Goal: Entertainment & Leisure: Consume media (video, audio)

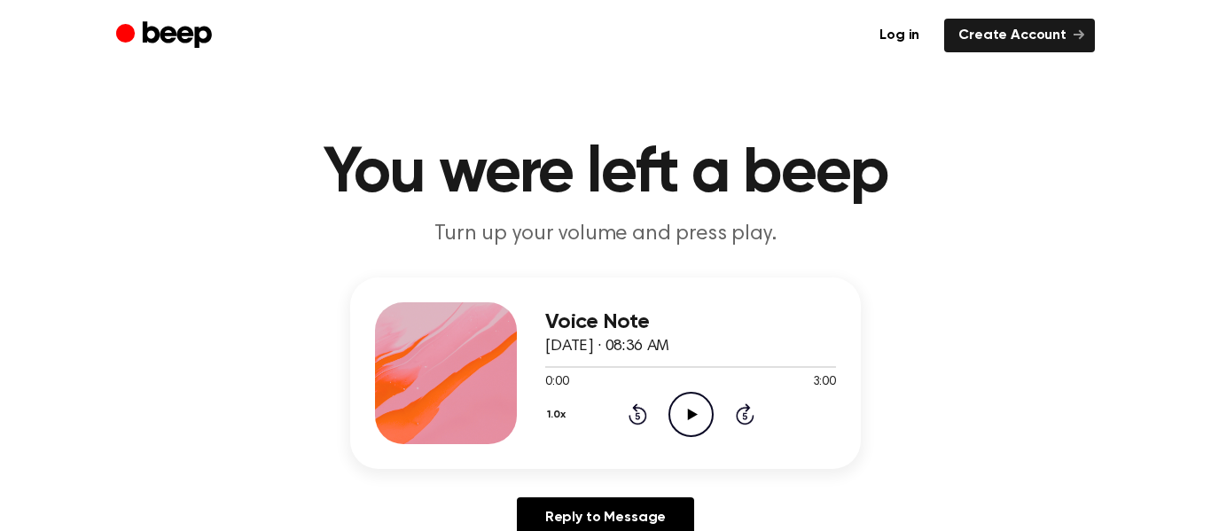
click at [684, 411] on icon "Play Audio" at bounding box center [690, 414] width 45 height 45
click at [681, 430] on icon "Pause Audio" at bounding box center [690, 414] width 45 height 45
click at [680, 420] on icon "Play Audio" at bounding box center [690, 414] width 45 height 45
click at [680, 420] on icon "Pause Audio" at bounding box center [690, 414] width 45 height 45
drag, startPoint x: 625, startPoint y: 373, endPoint x: 438, endPoint y: 376, distance: 187.0
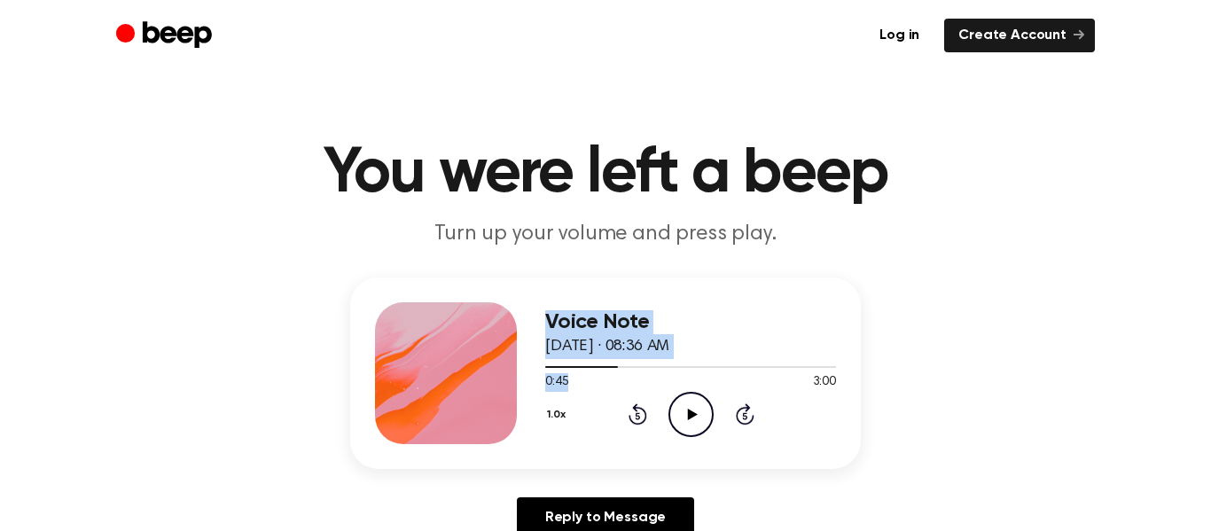
click at [438, 376] on div "Voice Note August 26, 2025 · 08:36 AM 0:45 3:00 Your browser does not support t…" at bounding box center [605, 372] width 511 height 191
click at [694, 414] on icon at bounding box center [692, 415] width 10 height 12
click at [682, 409] on icon "Pause Audio" at bounding box center [690, 414] width 45 height 45
drag, startPoint x: 620, startPoint y: 370, endPoint x: 528, endPoint y: 364, distance: 91.5
click at [528, 364] on div "Voice Note August 26, 2025 · 08:36 AM 0:47 3:00 Your browser does not support t…" at bounding box center [605, 372] width 511 height 191
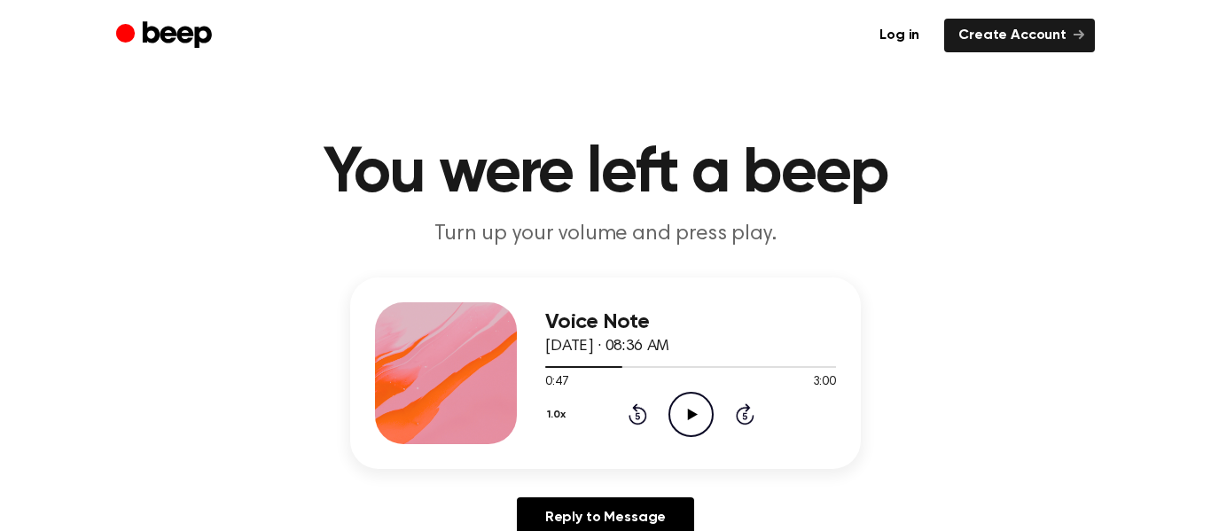
click at [691, 403] on icon "Play Audio" at bounding box center [690, 414] width 45 height 45
drag, startPoint x: 610, startPoint y: 368, endPoint x: 492, endPoint y: 378, distance: 118.3
click at [492, 378] on div "Voice Note August 26, 2025 · 08:36 AM 0:49 3:00 Your browser does not support t…" at bounding box center [605, 372] width 511 height 191
click at [576, 366] on div at bounding box center [586, 367] width 82 height 2
click at [556, 368] on div at bounding box center [690, 366] width 291 height 14
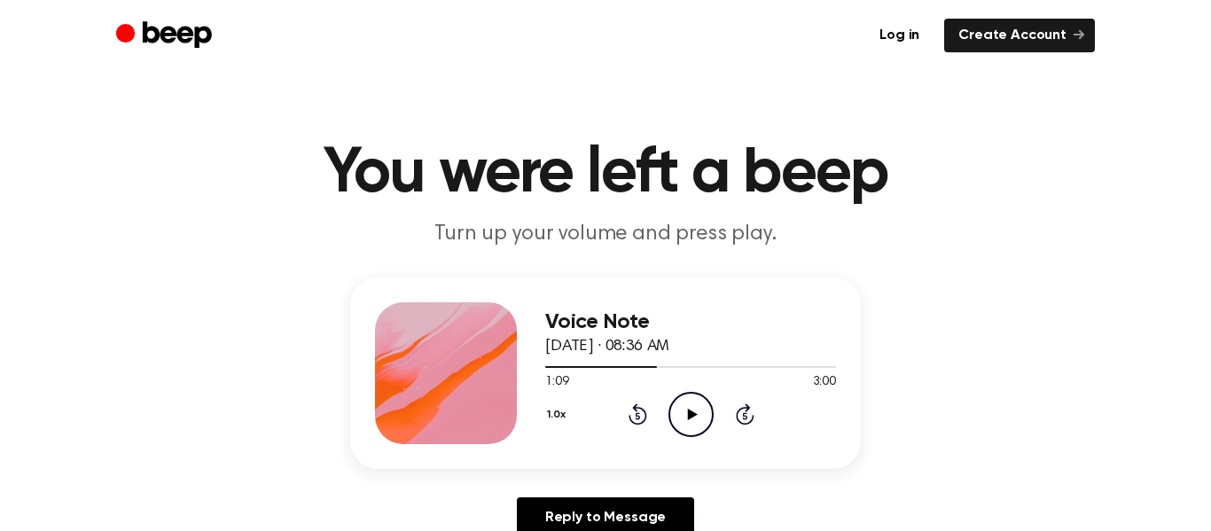
click at [359, 361] on div "Voice Note August 26, 2025 · 08:36 AM 1:09 3:00 Your browser does not support t…" at bounding box center [605, 372] width 511 height 191
click at [658, 372] on div at bounding box center [690, 366] width 291 height 14
click at [677, 370] on span at bounding box center [683, 367] width 14 height 14
click at [691, 370] on div at bounding box center [690, 366] width 291 height 14
click at [698, 423] on icon "Play Audio" at bounding box center [690, 414] width 45 height 45
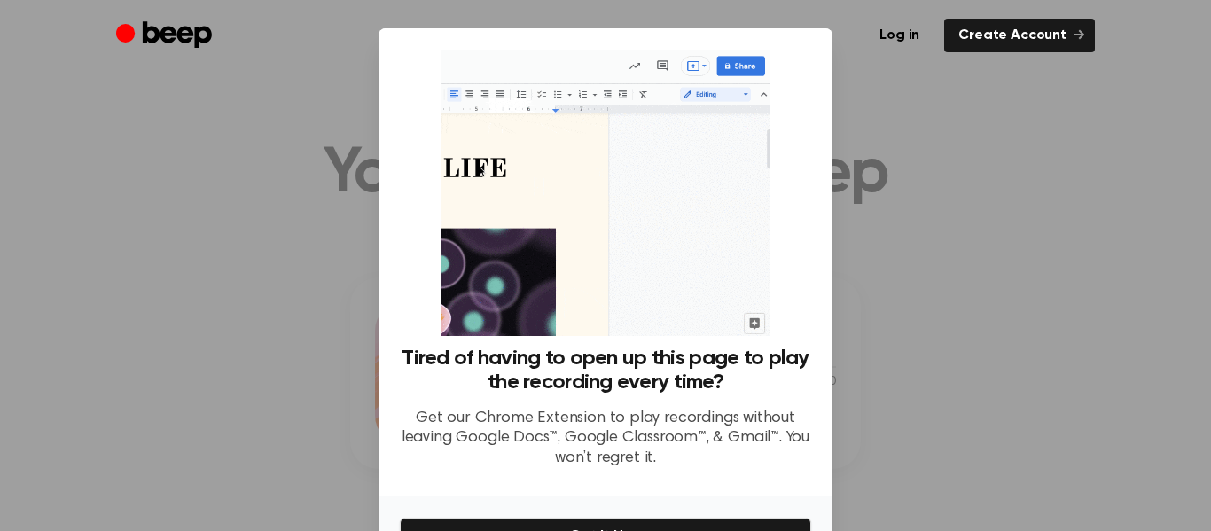
scroll to position [109, 0]
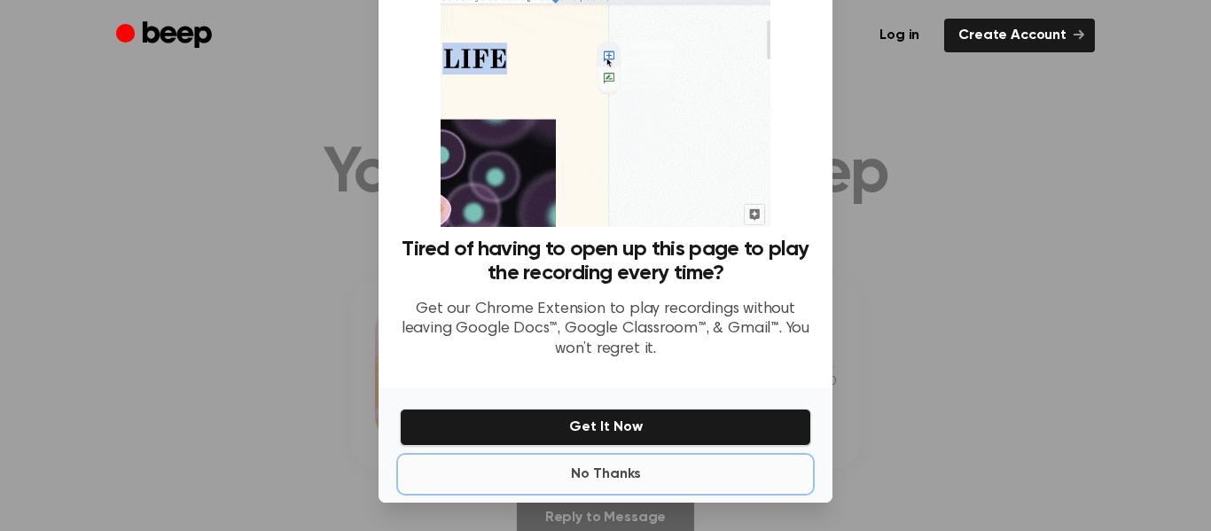
click at [598, 479] on button "No Thanks" at bounding box center [605, 473] width 411 height 35
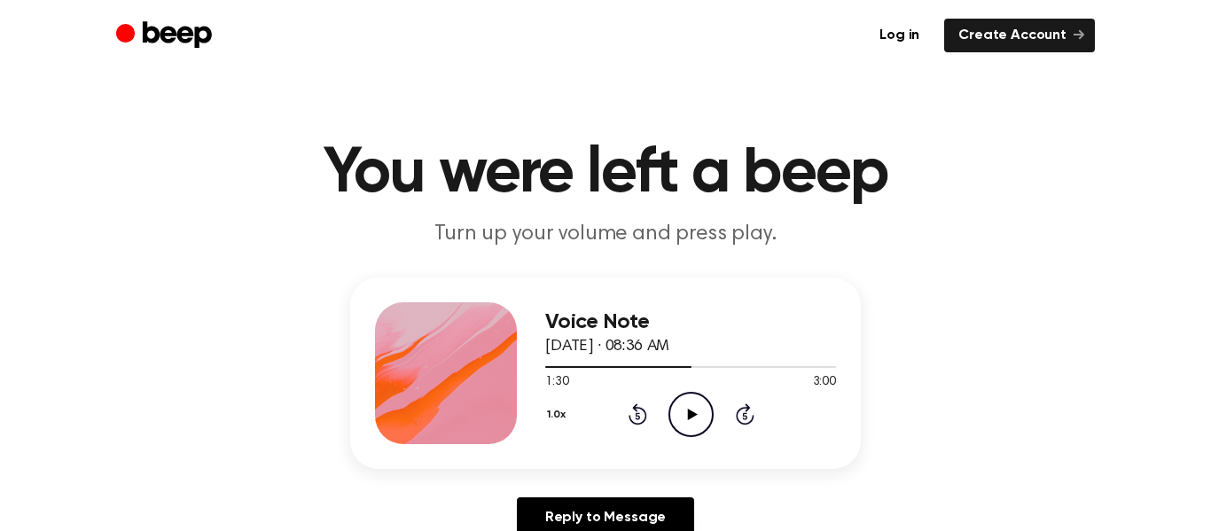
click at [683, 418] on icon "Play Audio" at bounding box center [690, 414] width 45 height 45
click at [791, 371] on span at bounding box center [791, 367] width 14 height 14
click at [785, 364] on span at bounding box center [788, 367] width 14 height 14
click at [682, 439] on div "Voice Note August 26, 2025 · 08:36 AM 2:57 3:00 Your browser does not support t…" at bounding box center [690, 373] width 291 height 142
click at [692, 421] on icon "Play Audio" at bounding box center [690, 414] width 45 height 45
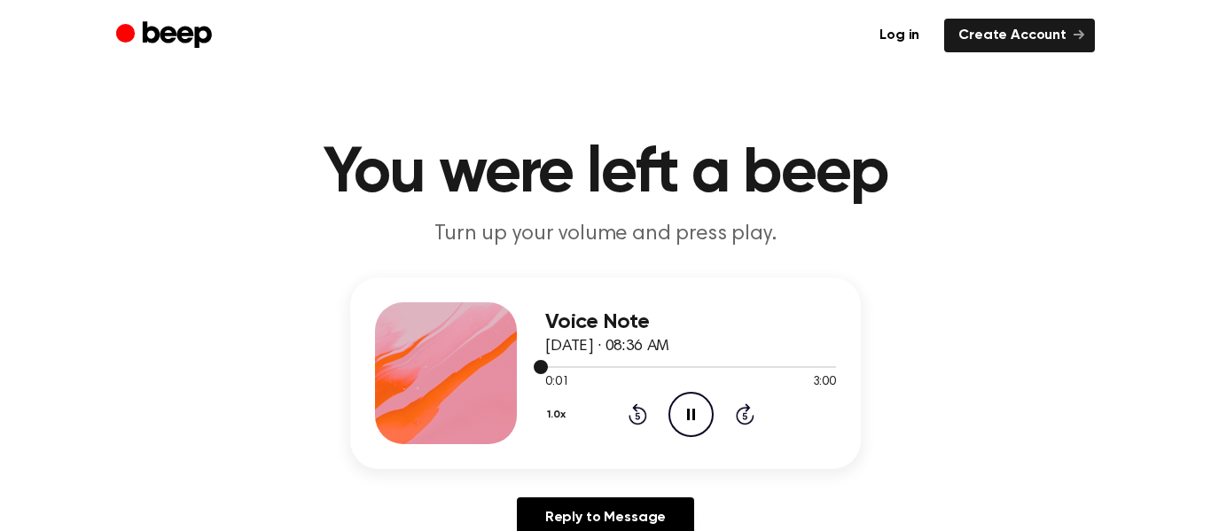
click at [744, 367] on div at bounding box center [690, 366] width 291 height 14
click at [766, 367] on div at bounding box center [690, 366] width 291 height 14
click at [791, 362] on div at bounding box center [690, 366] width 291 height 14
click at [687, 371] on div at bounding box center [690, 366] width 291 height 14
click at [611, 370] on div at bounding box center [690, 366] width 291 height 14
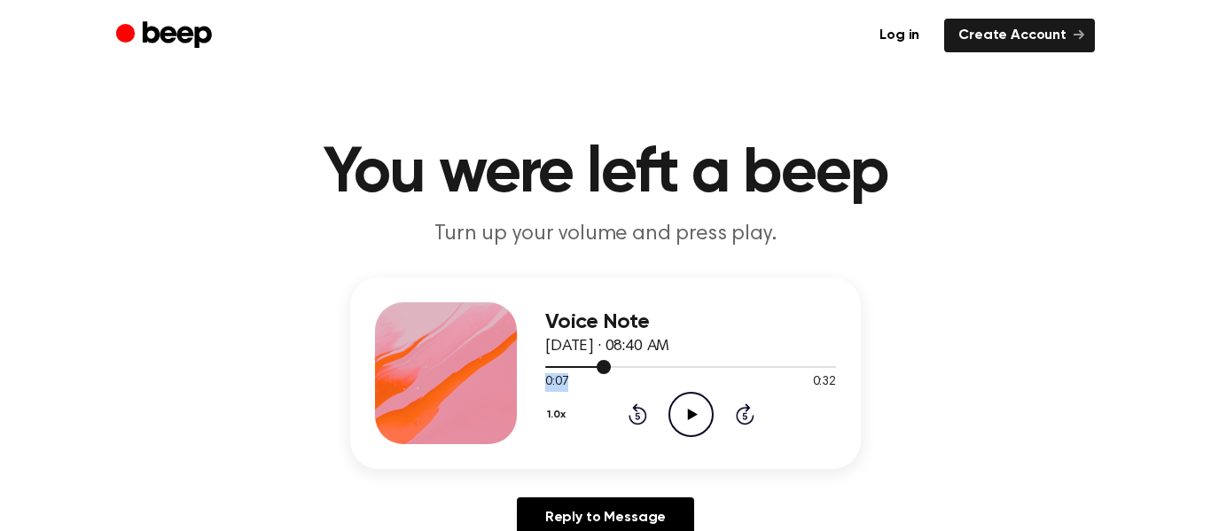
drag, startPoint x: 611, startPoint y: 370, endPoint x: 600, endPoint y: 377, distance: 12.3
click at [600, 377] on div "0:07 0:32 Your browser does not support the [object Object] element." at bounding box center [690, 375] width 291 height 33
click at [545, 368] on div at bounding box center [690, 366] width 291 height 14
click at [692, 416] on icon at bounding box center [692, 415] width 10 height 12
click at [627, 362] on div at bounding box center [690, 366] width 291 height 14
